Goal: Information Seeking & Learning: Learn about a topic

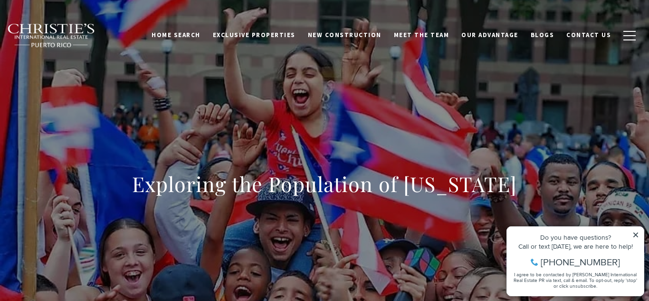
click at [271, 183] on h1 "Exploring the Population of Puerto Rico" at bounding box center [324, 184] width 385 height 27
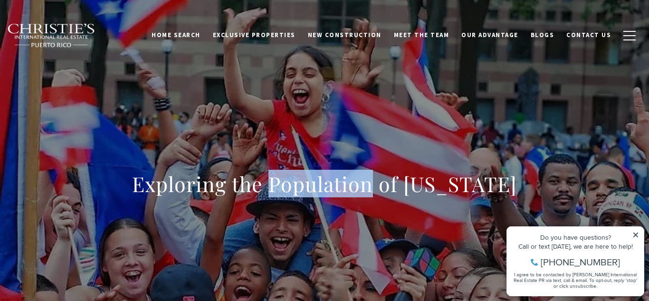
click at [271, 183] on h1 "Exploring the Population of Puerto Rico" at bounding box center [324, 184] width 385 height 27
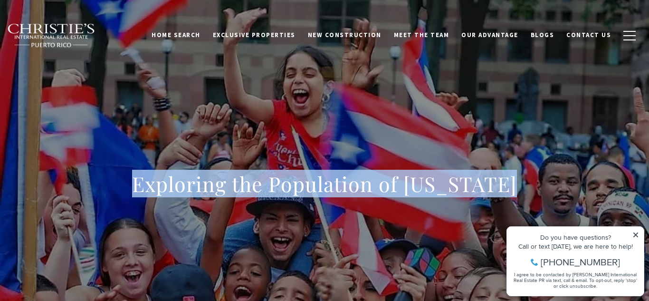
copy body "Exploring the Population of Puerto Rico"
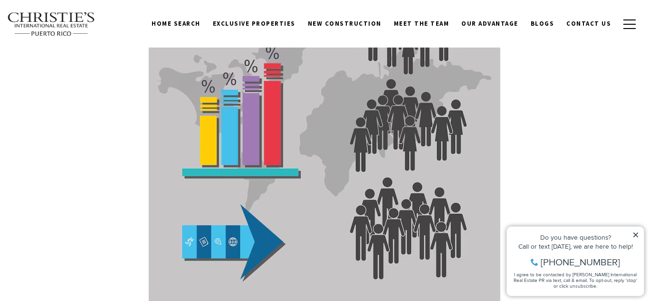
scroll to position [2395, 0]
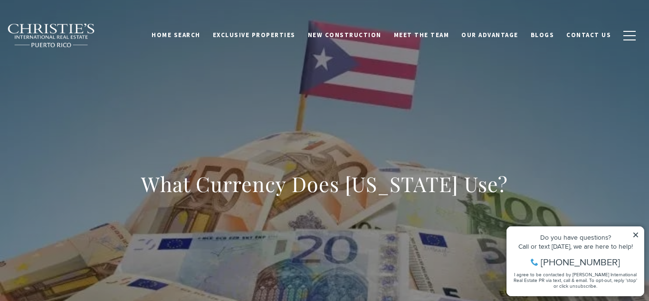
click at [261, 193] on h1 "What Currency Does [US_STATE] Use?" at bounding box center [324, 184] width 367 height 27
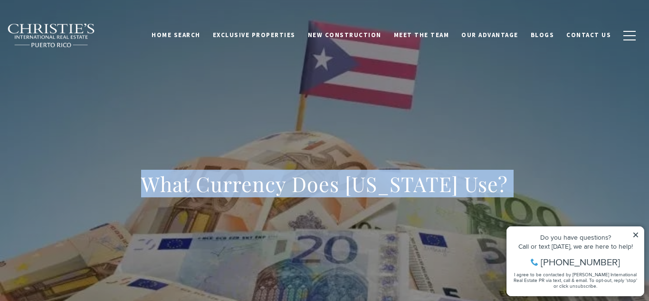
copy body "What Currency Does [US_STATE] Use?"
